Goal: Transaction & Acquisition: Purchase product/service

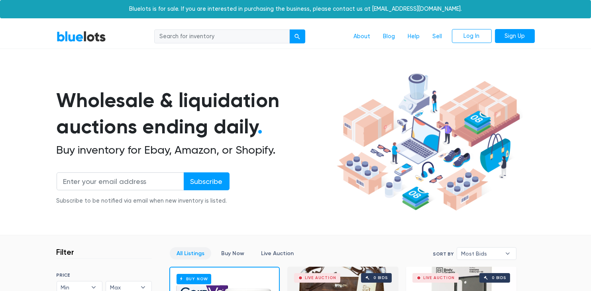
click at [222, 38] on input "search" at bounding box center [222, 36] width 136 height 14
click at [266, 32] on input "search" at bounding box center [222, 36] width 136 height 14
click at [230, 35] on input "search" at bounding box center [222, 36] width 136 height 14
type input "dildo"
click at [289, 29] on button "submit" at bounding box center [297, 36] width 16 height 14
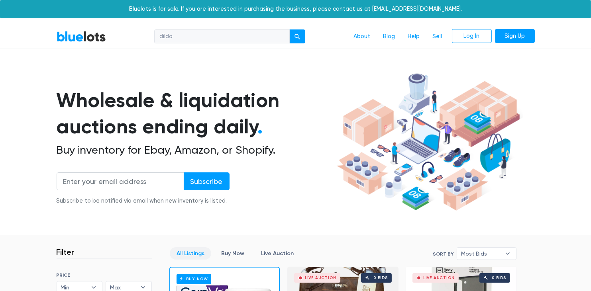
click at [228, 35] on input "dildo" at bounding box center [222, 36] width 136 height 14
click at [263, 125] on h1 "Wholesale & liquidation auctions ending daily ." at bounding box center [195, 113] width 277 height 53
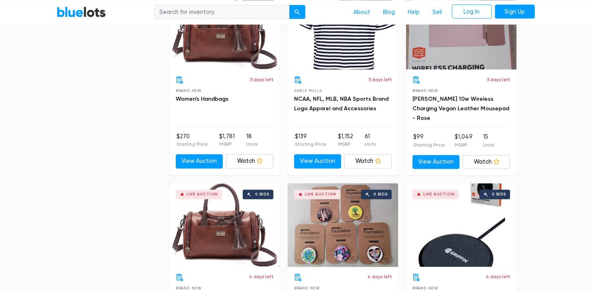
scroll to position [2047, 0]
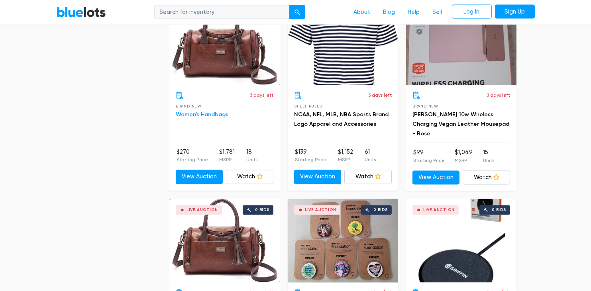
click at [223, 113] on link "Women's Handbags" at bounding box center [202, 115] width 53 height 7
click at [70, 14] on link "BlueLots" at bounding box center [81, 12] width 49 height 12
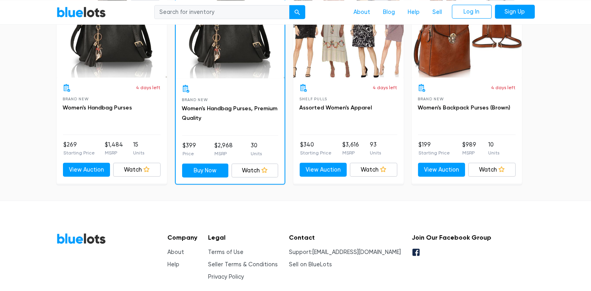
scroll to position [617, 0]
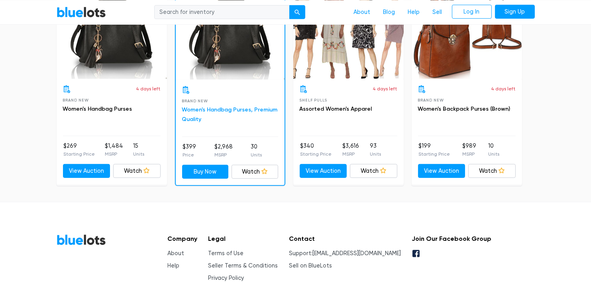
click at [234, 106] on link "Women's Handbag Purses, Premium Quality" at bounding box center [230, 114] width 96 height 16
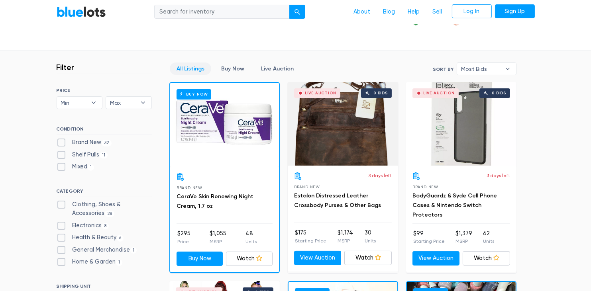
scroll to position [187, 0]
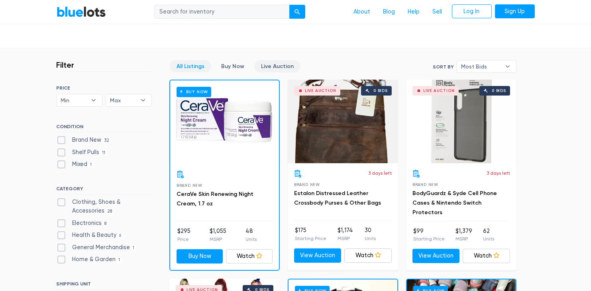
click at [263, 64] on link "Live Auction" at bounding box center [277, 66] width 46 height 12
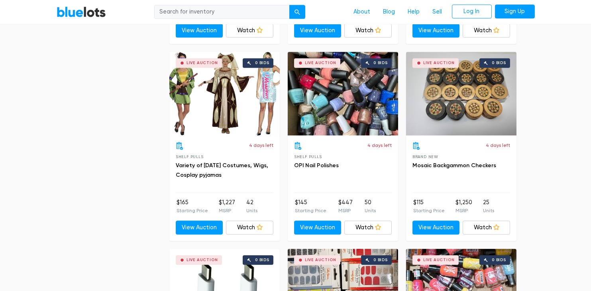
scroll to position [2552, 0]
